Goal: Complete application form

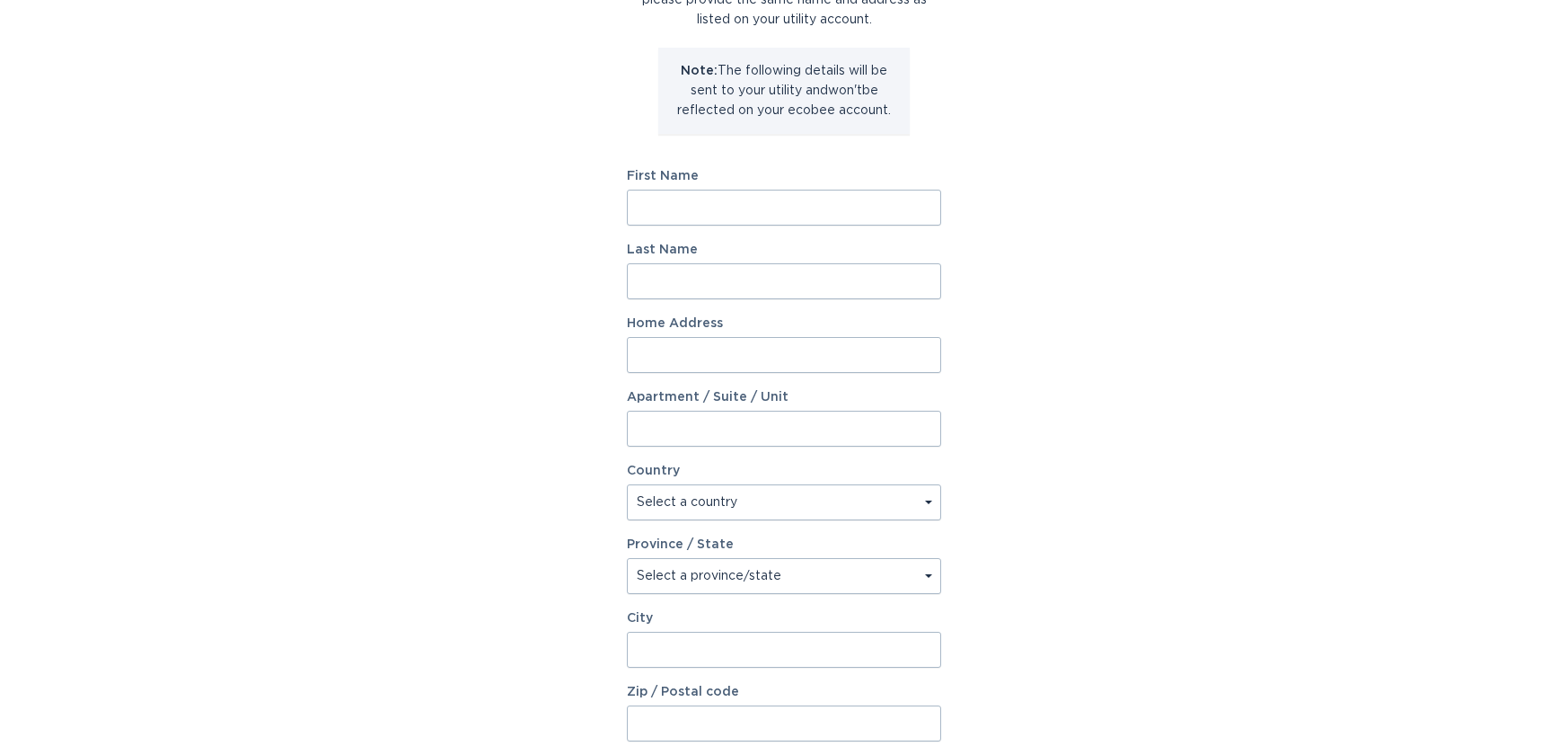
scroll to position [270, 0]
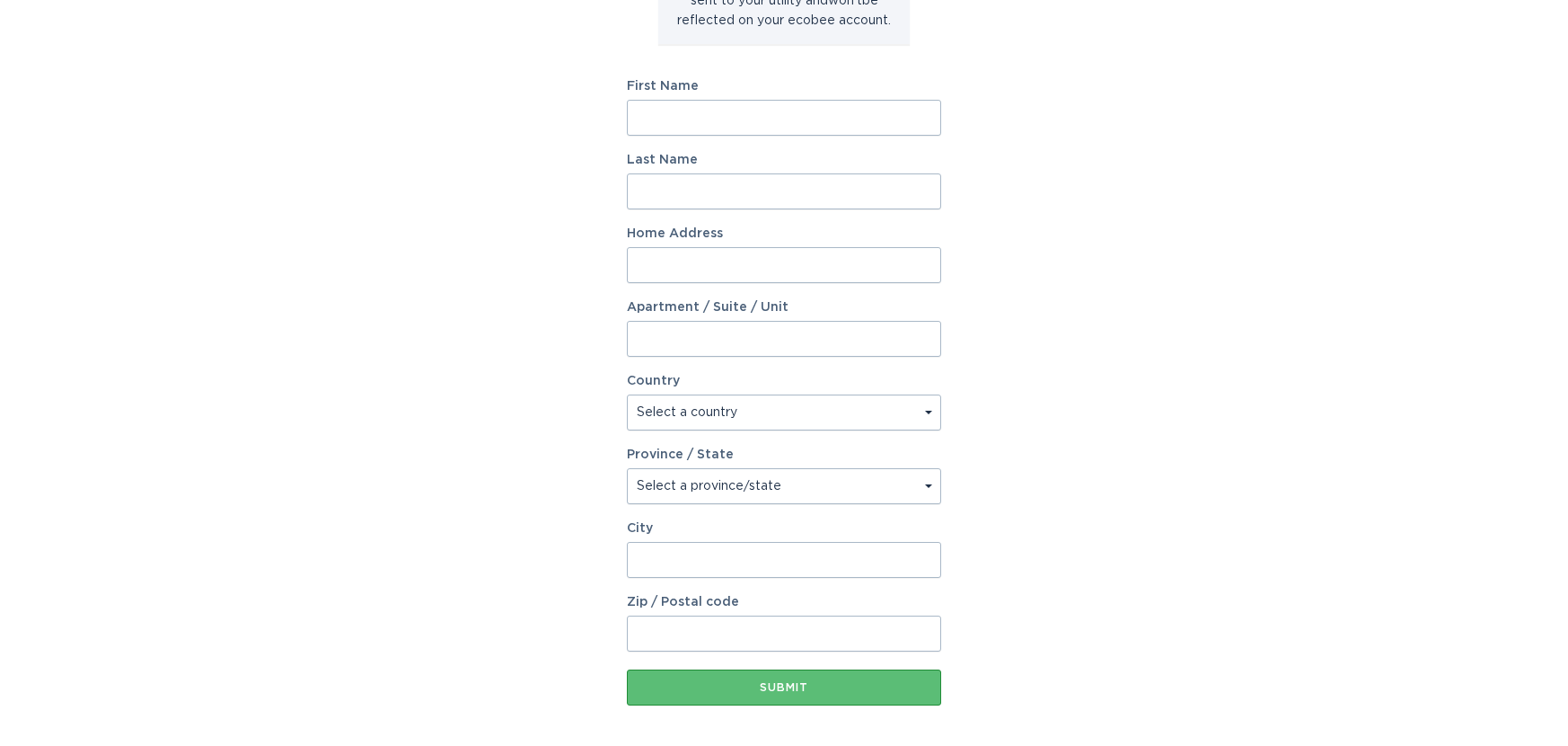
click at [672, 120] on input "First Name" at bounding box center [784, 117] width 314 height 36
type input "[PERSON_NAME]"
type input "[STREET_ADDRESS][PERSON_NAME]"
select select "US"
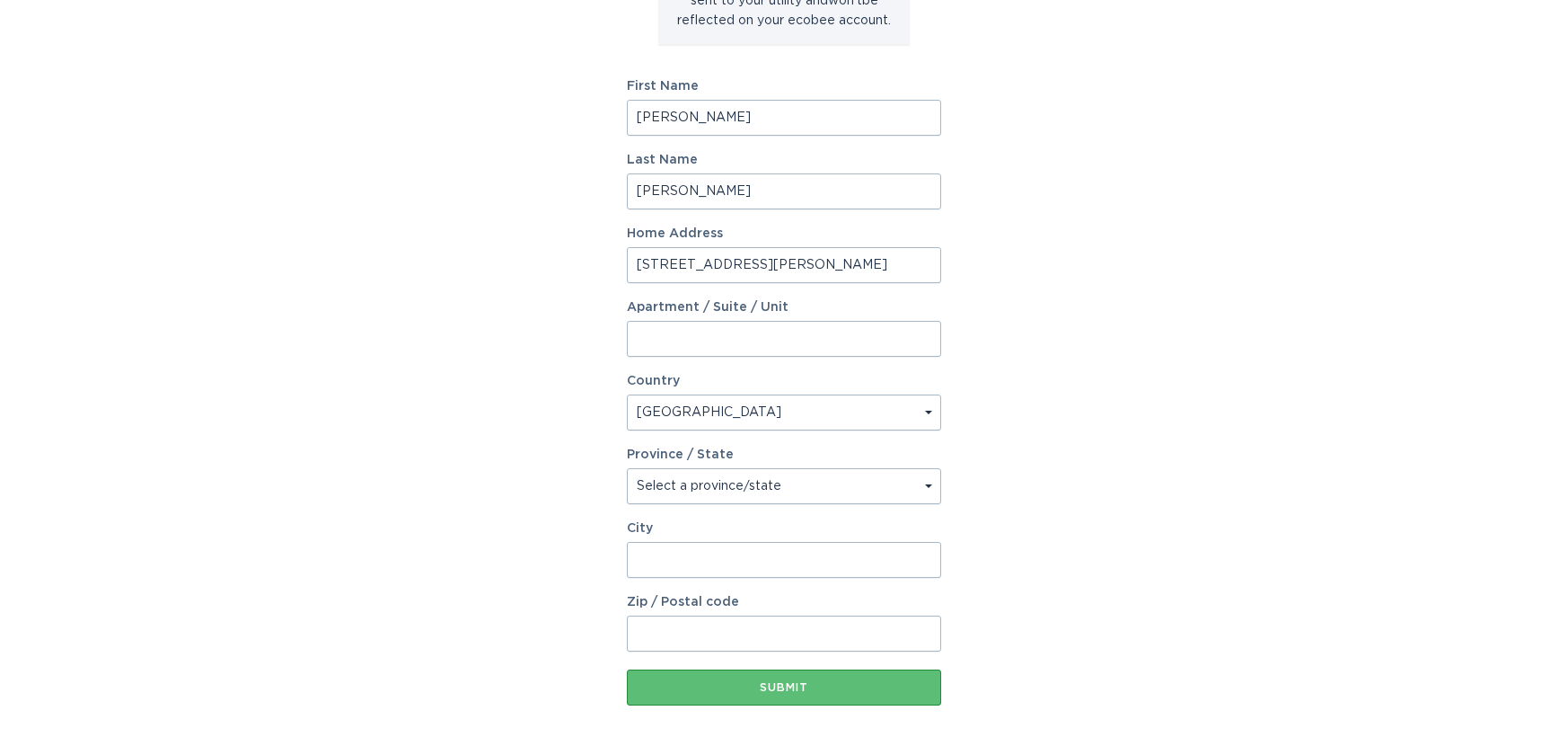
type input "[GEOGRAPHIC_DATA]"
type input "47715"
select select "IN"
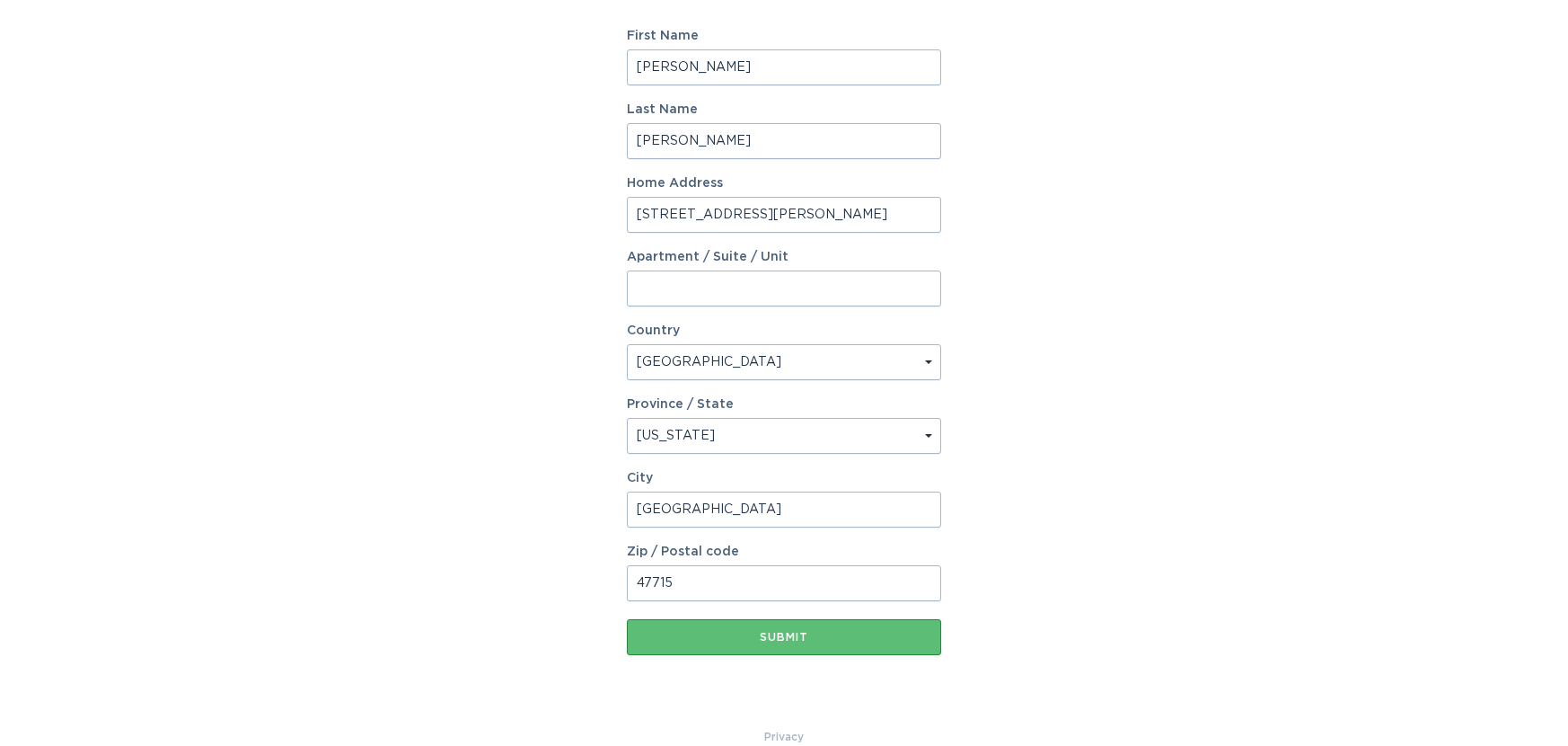
scroll to position [347, 0]
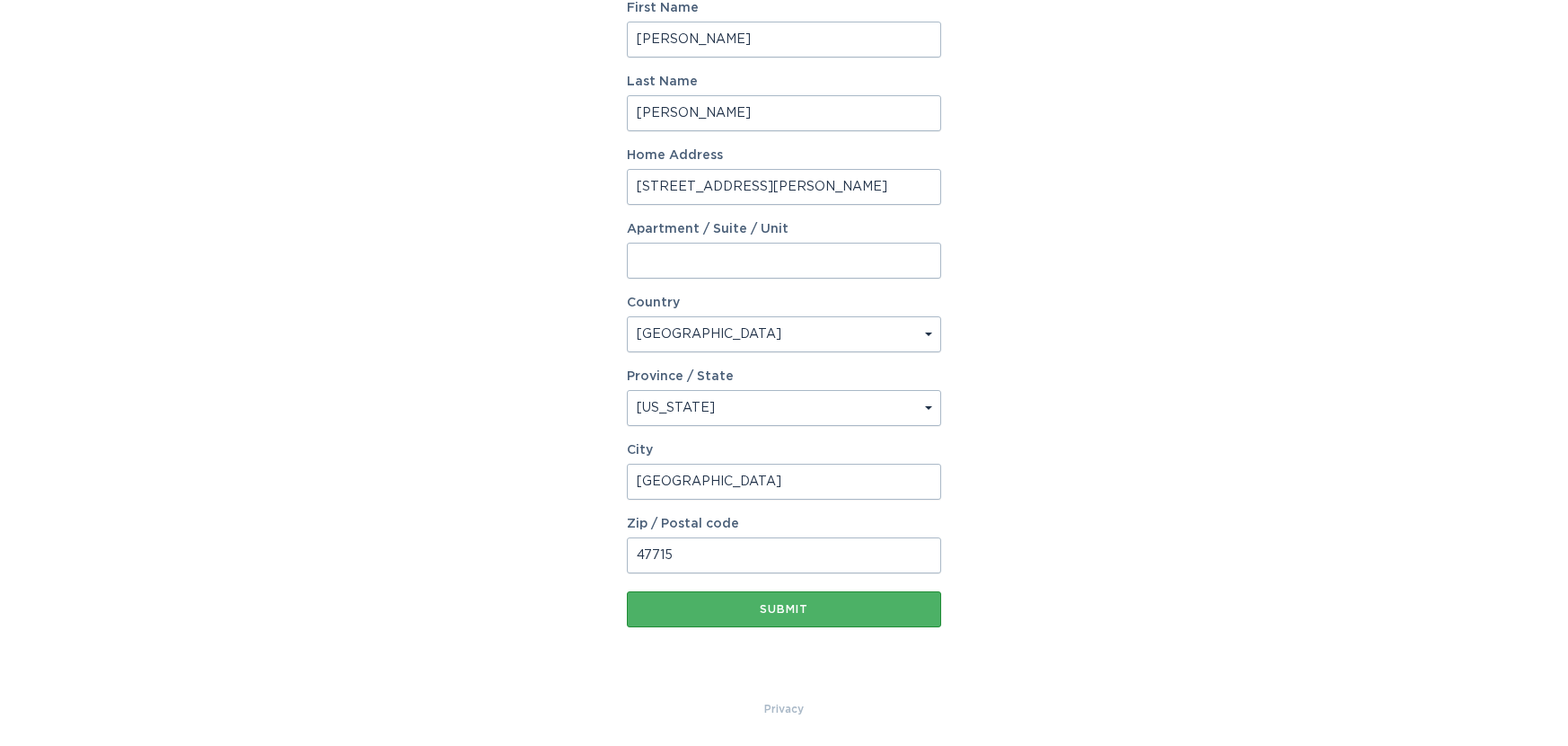
click at [788, 608] on div "Submit" at bounding box center [784, 609] width 296 height 10
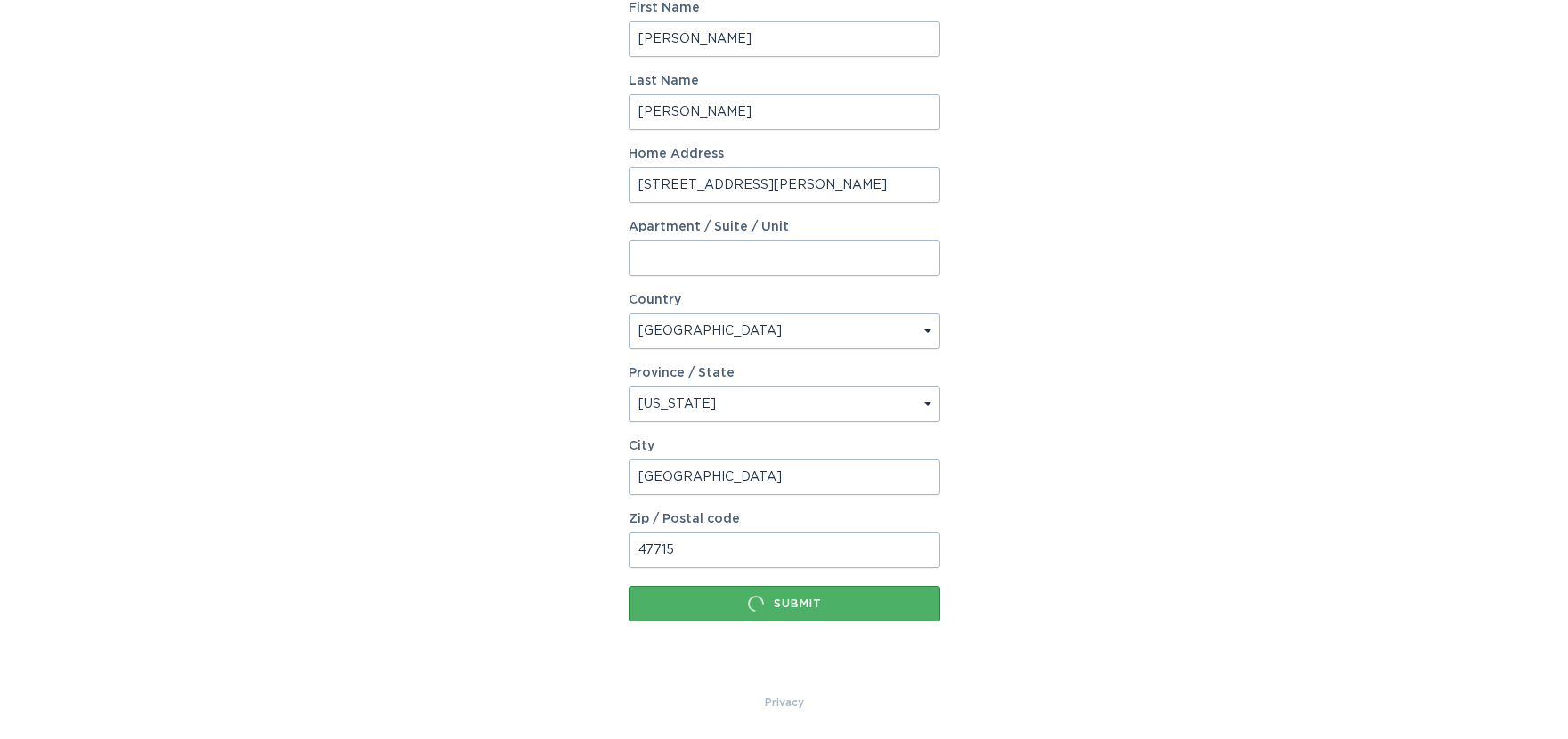
scroll to position [0, 0]
